Goal: Task Accomplishment & Management: Use online tool/utility

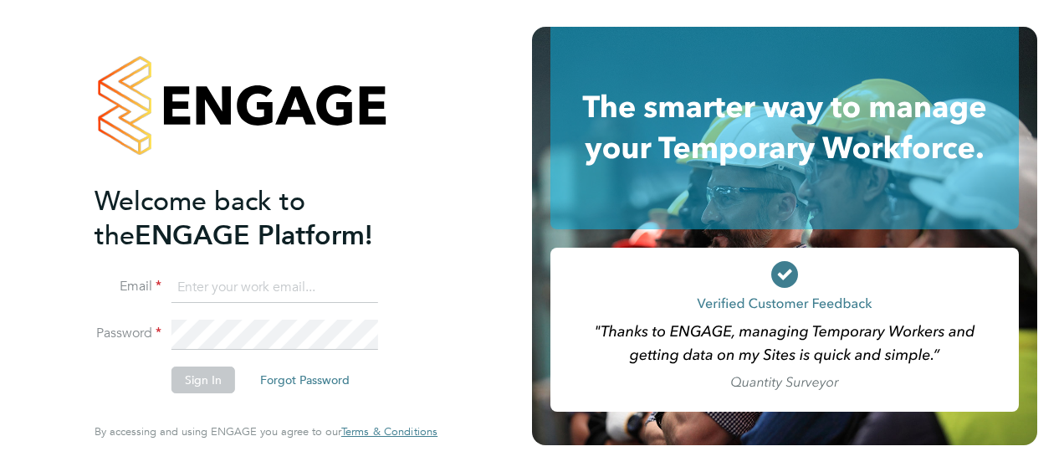
type input "[PERSON_NAME][EMAIL_ADDRESS][PERSON_NAME][DOMAIN_NAME]"
click at [207, 387] on button "Sign In" at bounding box center [203, 379] width 64 height 27
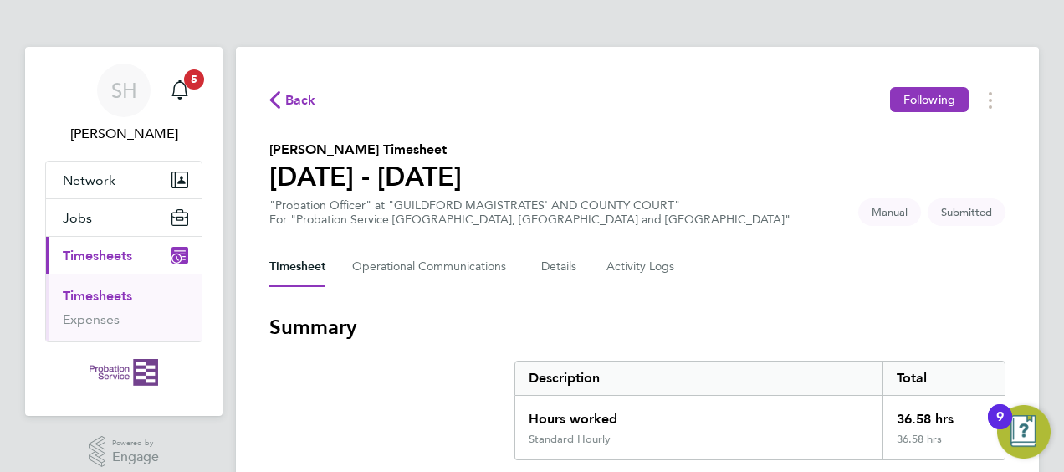
click at [67, 297] on link "Timesheets" at bounding box center [97, 296] width 69 height 16
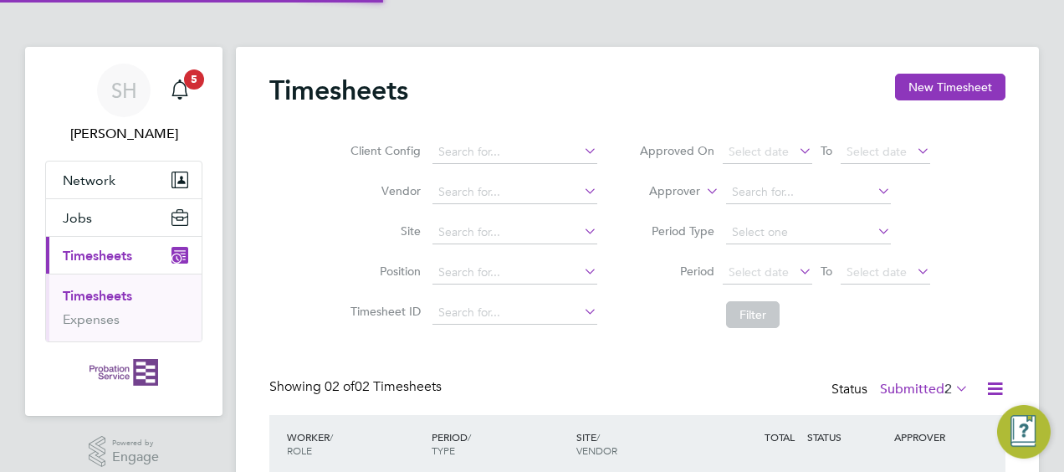
scroll to position [42, 145]
click at [1047, 51] on div "SH Sarah Hennebry Notifications 5 Applications: Network Sites Jobs Placements C…" at bounding box center [532, 322] width 1064 height 644
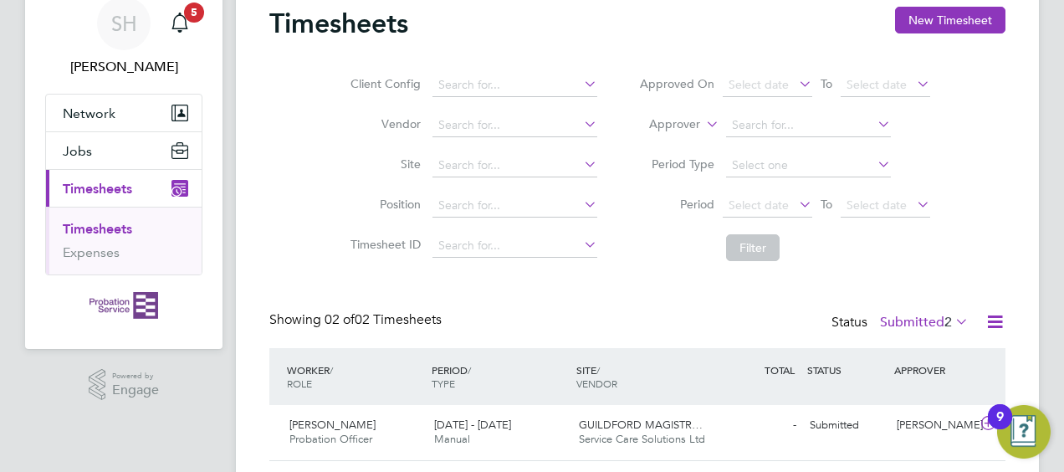
scroll to position [167, 0]
